Goal: Task Accomplishment & Management: Use online tool/utility

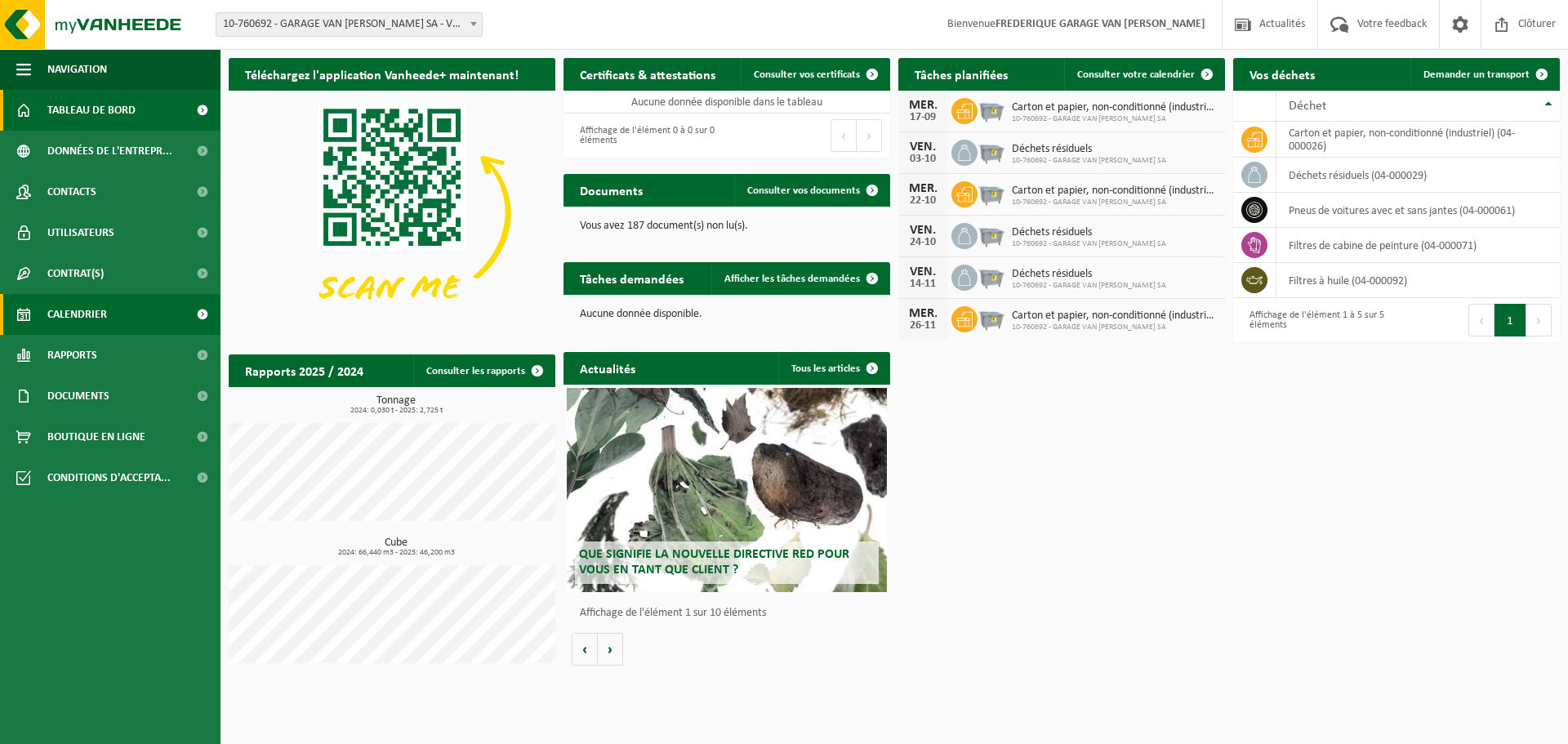
click at [43, 316] on link "Calendrier" at bounding box center [110, 314] width 221 height 41
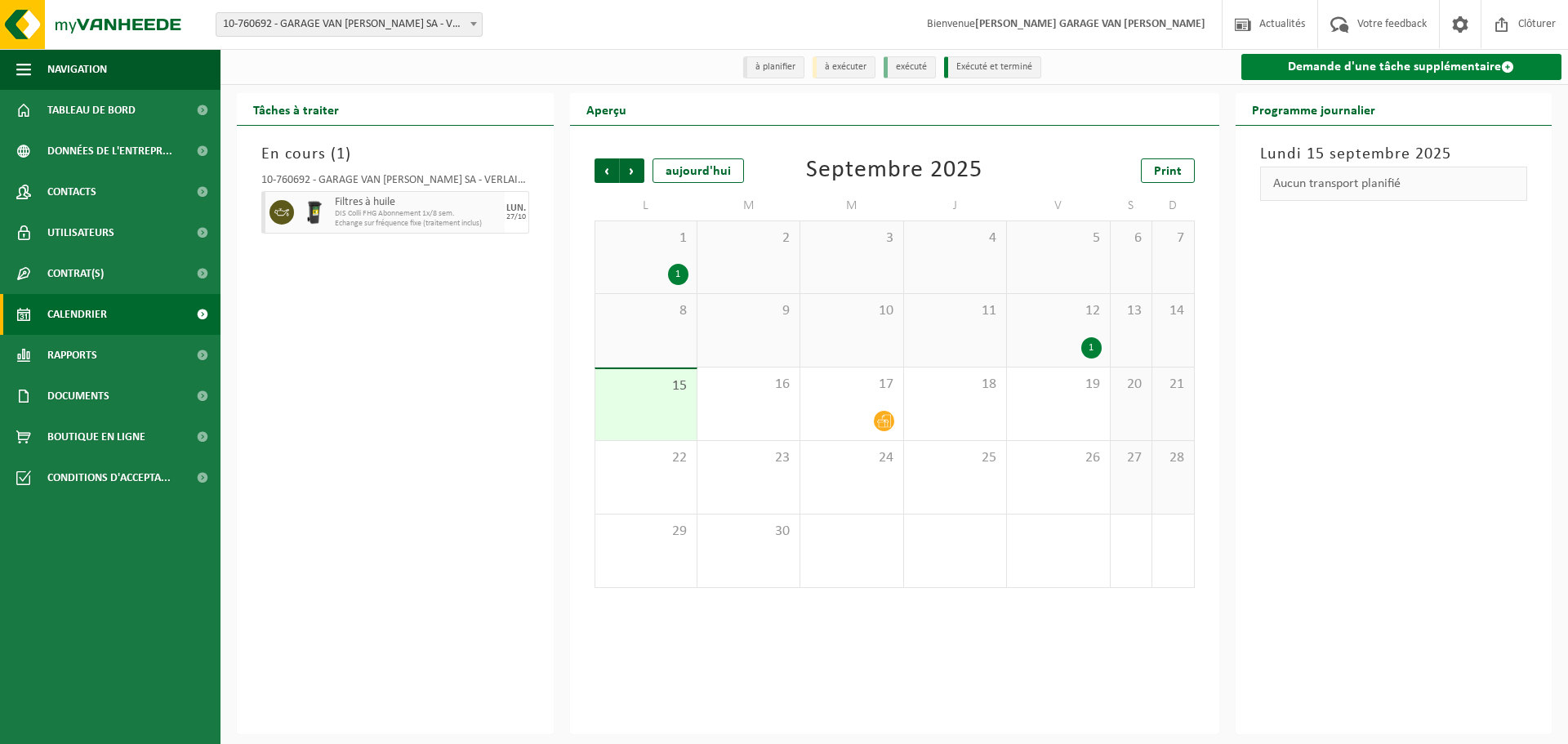
click at [1389, 70] on link "Demande d'une tâche supplémentaire" at bounding box center [1401, 67] width 321 height 26
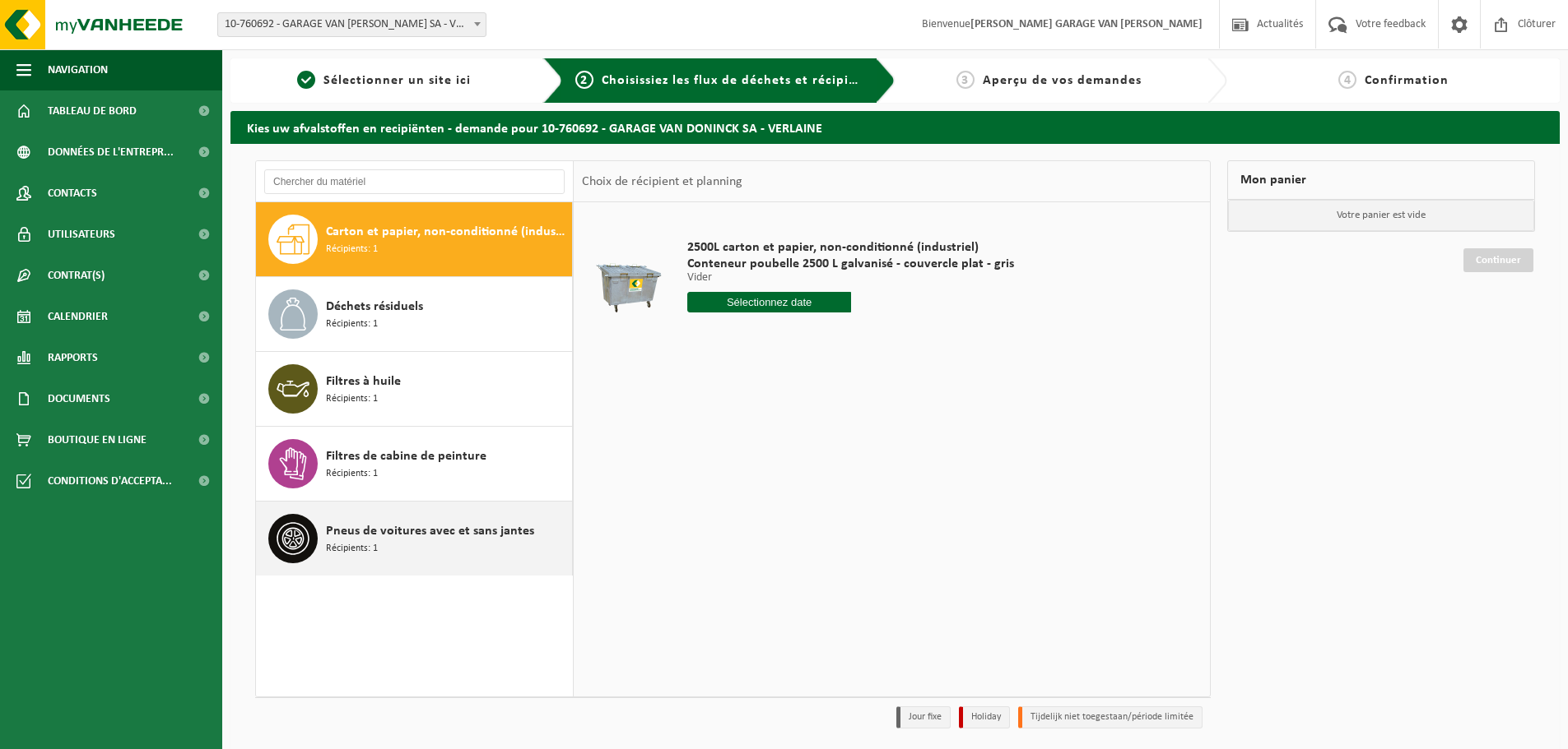
click at [339, 544] on span "Récipients: 1" at bounding box center [351, 549] width 52 height 15
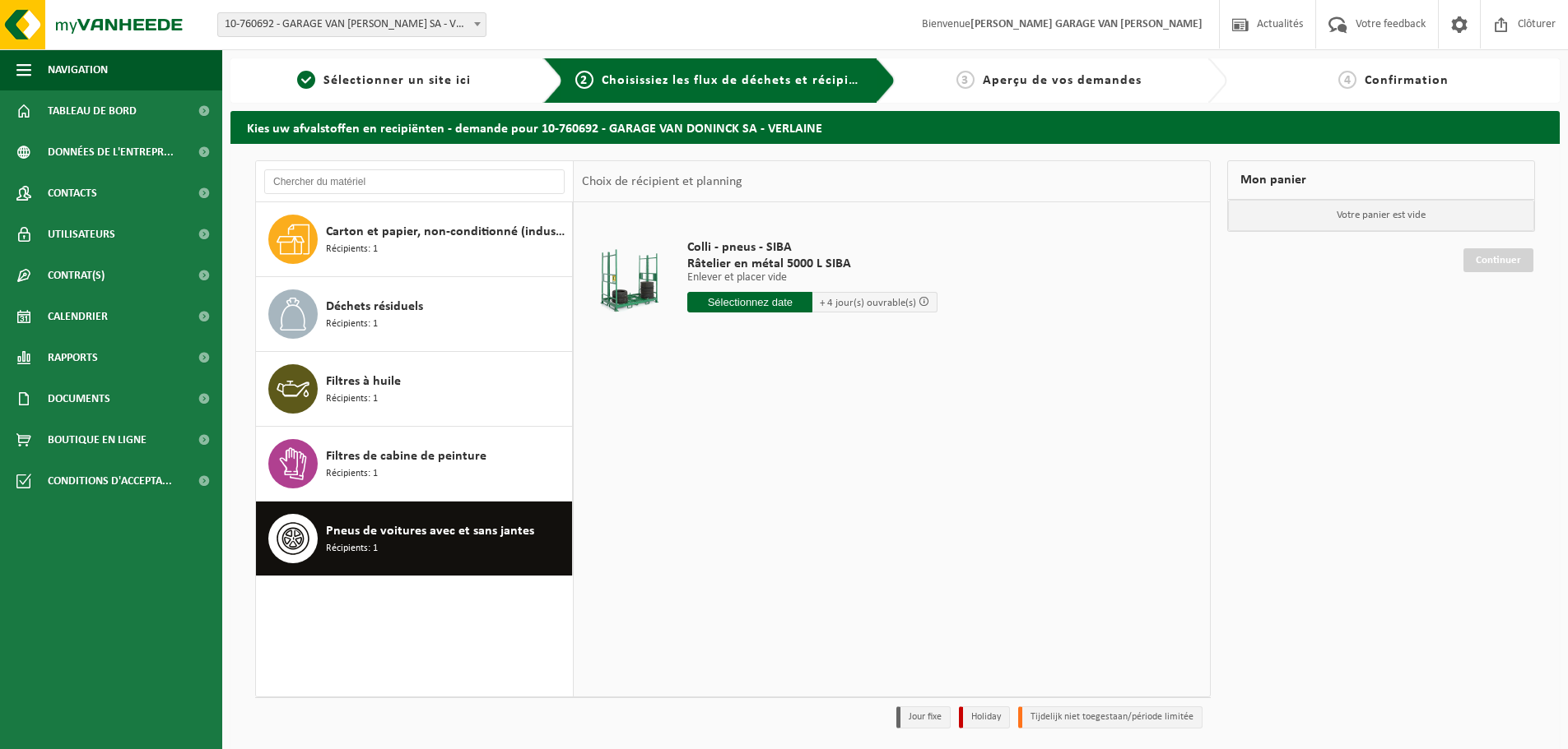
click at [757, 295] on input "text" at bounding box center [749, 302] width 125 height 20
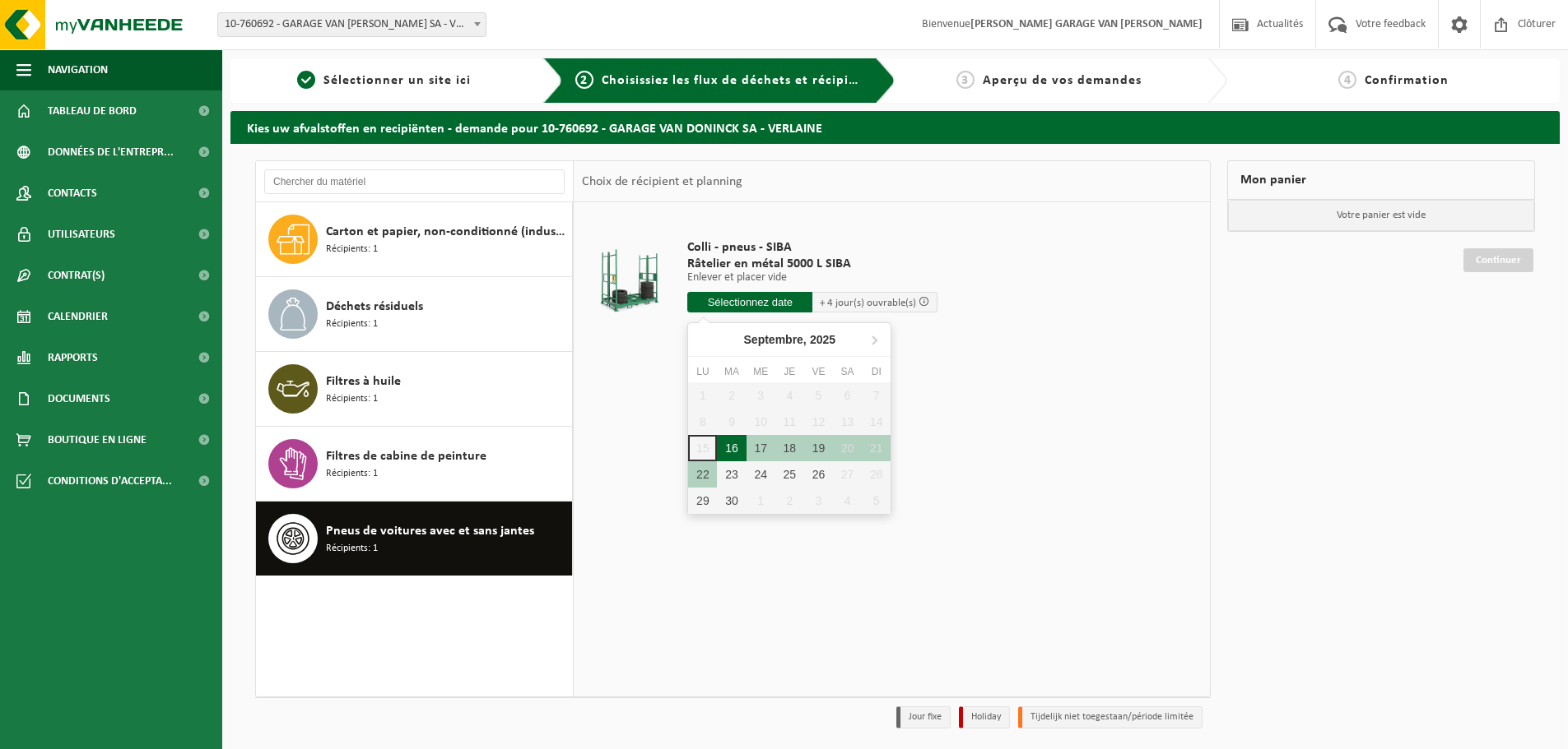
click at [735, 451] on div "16" at bounding box center [732, 448] width 29 height 26
type input "à partir de 2025-09-16"
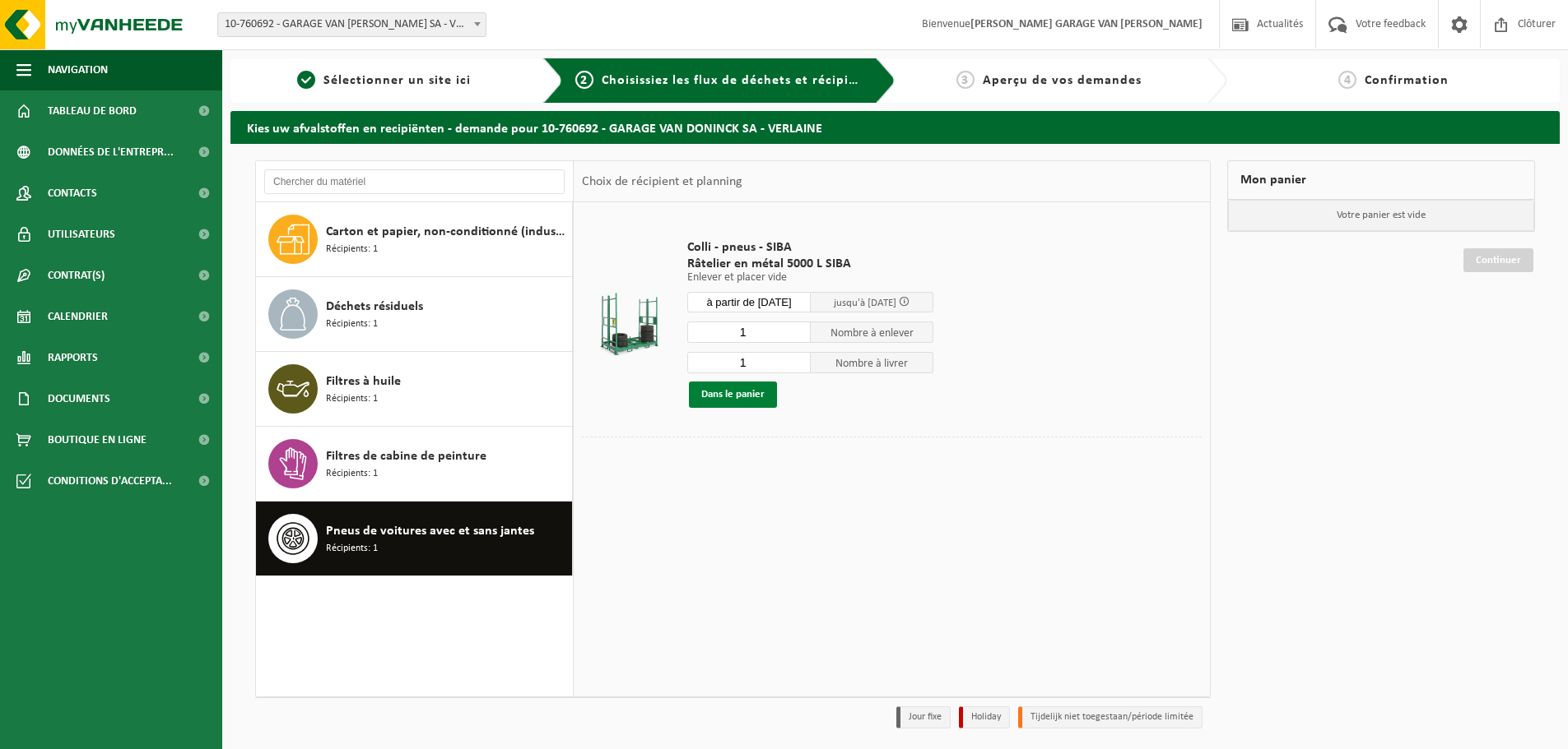
click at [733, 390] on button "Dans le panier" at bounding box center [732, 395] width 88 height 26
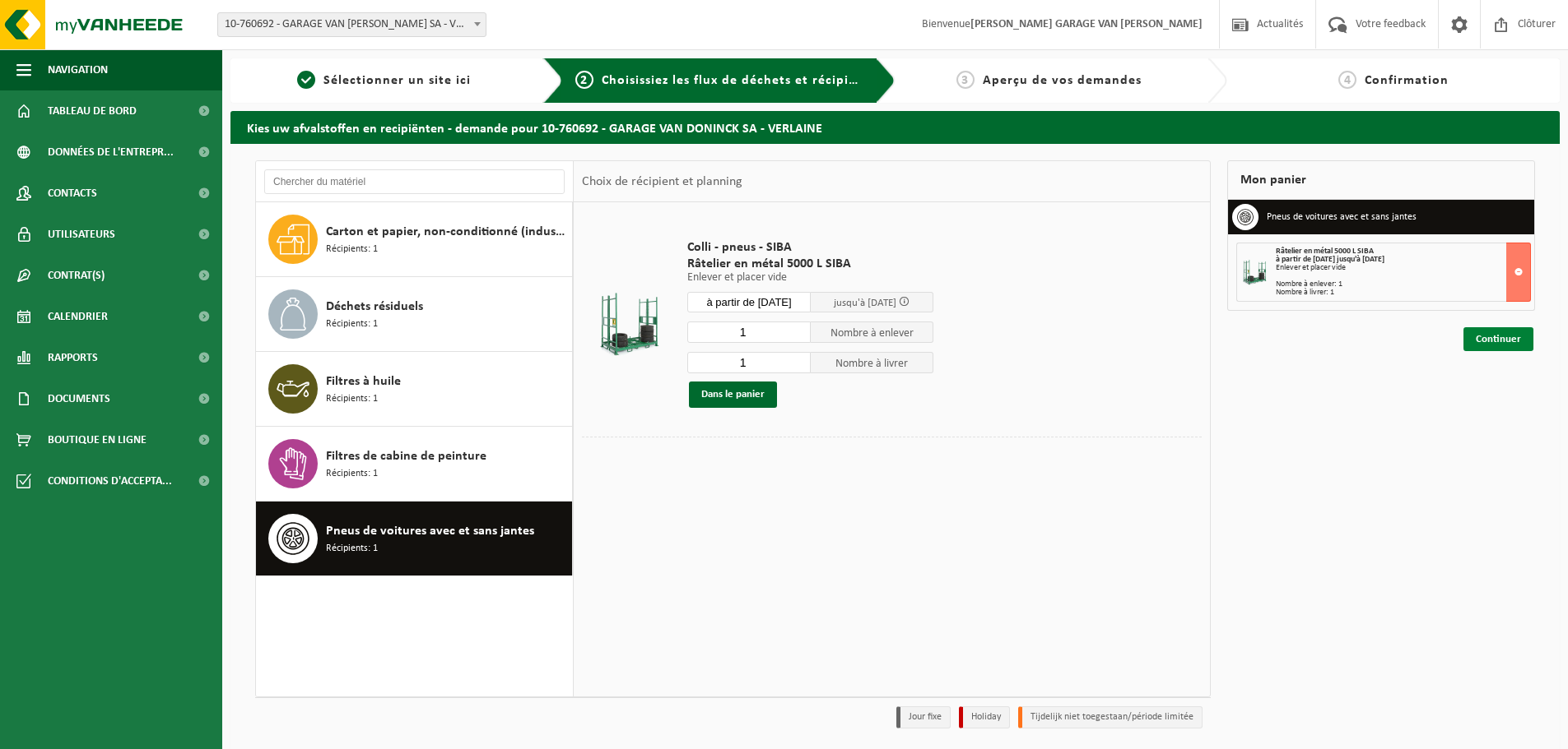
click at [1487, 343] on link "Continuer" at bounding box center [1498, 339] width 70 height 24
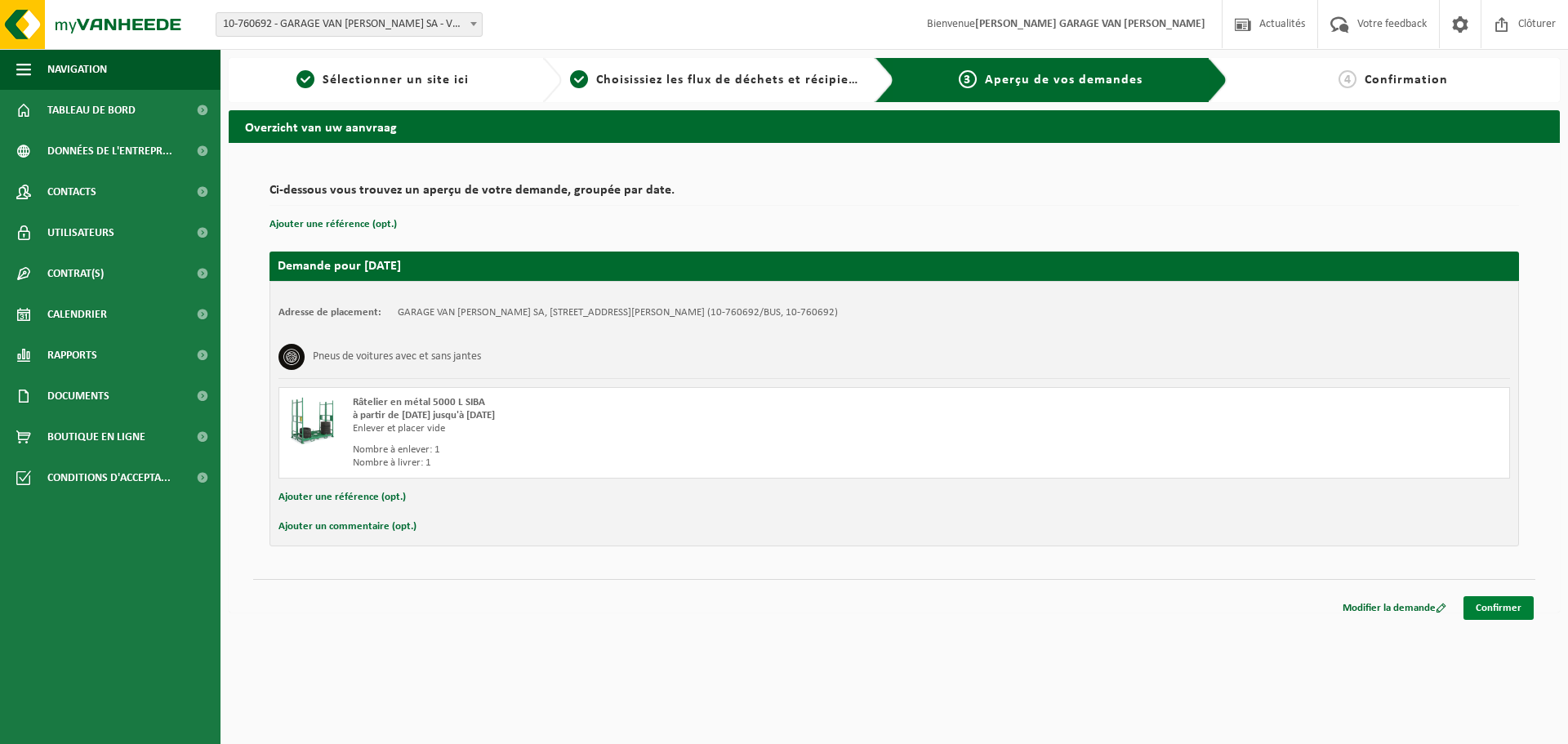
click at [1488, 612] on link "Confirmer" at bounding box center [1499, 609] width 70 height 24
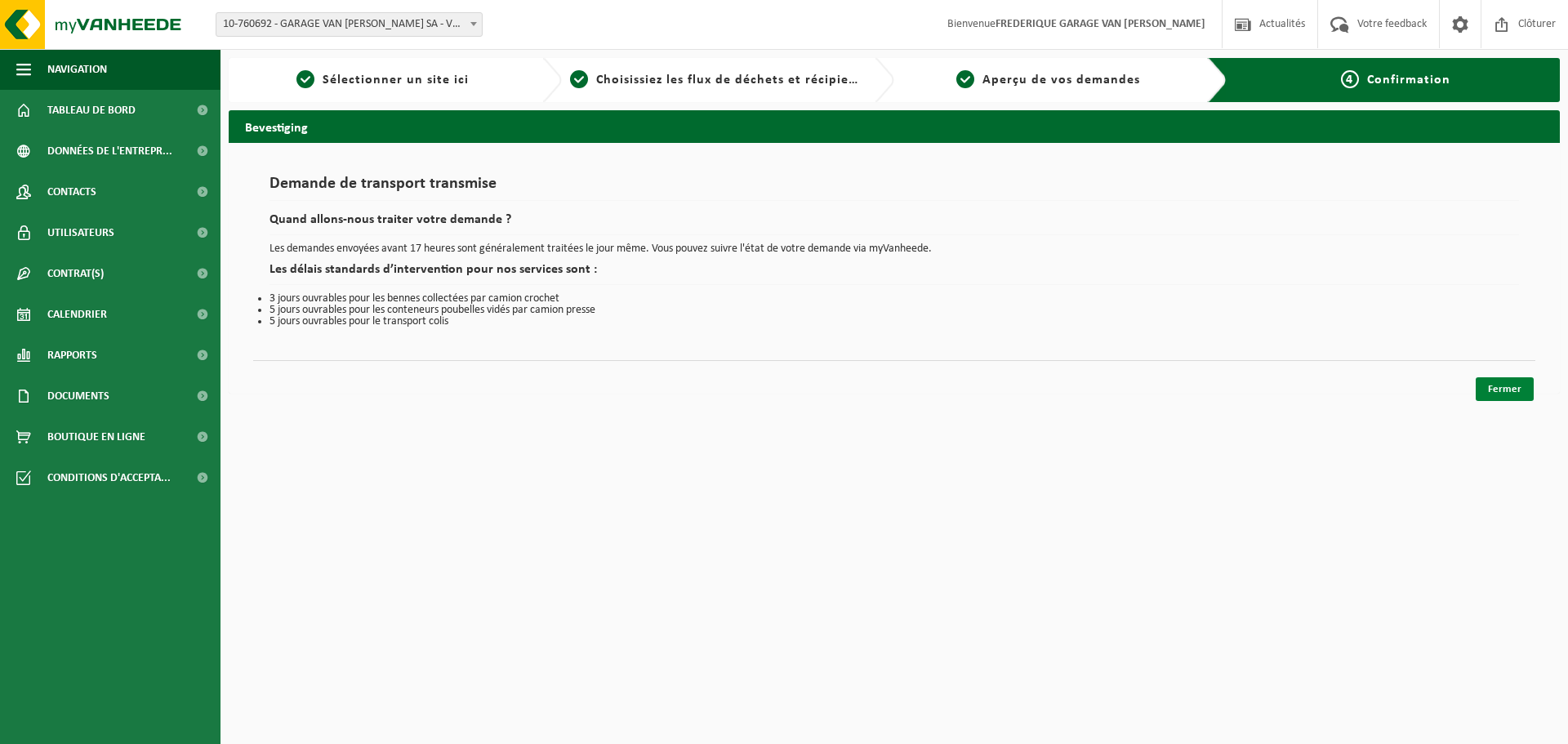
click at [1509, 387] on link "Fermer" at bounding box center [1505, 389] width 58 height 24
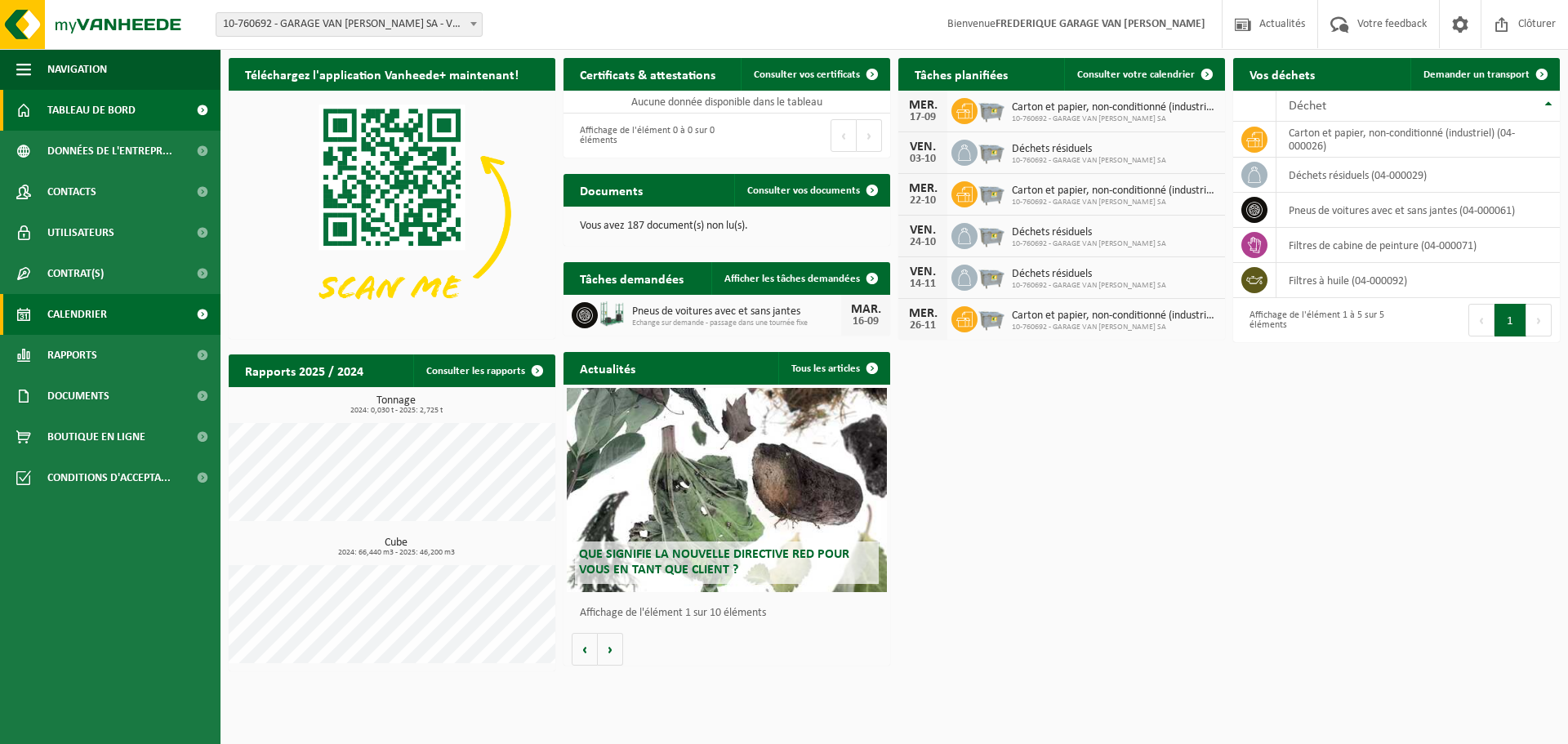
click at [83, 322] on span "Calendrier" at bounding box center [77, 314] width 59 height 41
